Goal: Task Accomplishment & Management: Manage account settings

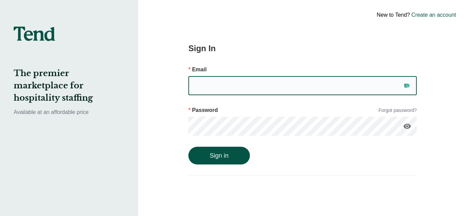
click at [238, 91] on input "email" at bounding box center [302, 85] width 228 height 19
type input "[EMAIL_ADDRESS][DOMAIN_NAME]"
click at [385, 110] on link "Forgot password?" at bounding box center [397, 110] width 38 height 7
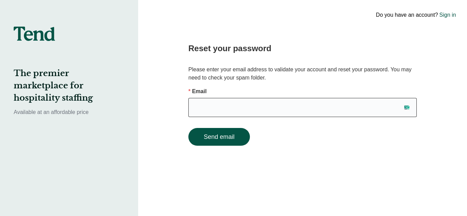
click at [257, 107] on input "email" at bounding box center [302, 107] width 228 height 19
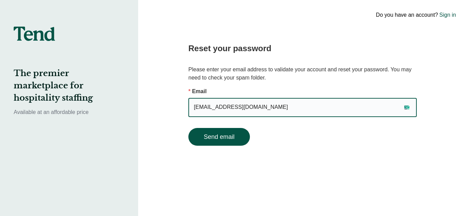
type input "[EMAIL_ADDRESS][DOMAIN_NAME]"
click at [188, 128] on button "Send email" at bounding box center [218, 137] width 61 height 18
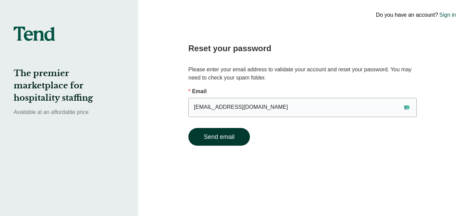
click at [224, 134] on button "Send email" at bounding box center [218, 137] width 61 height 18
